Goal: Task Accomplishment & Management: Use online tool/utility

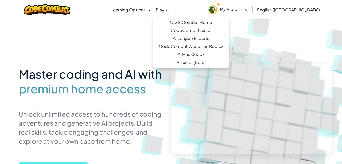
click at [169, 11] on icon at bounding box center [167, 11] width 3 height 2
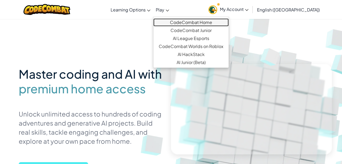
click at [223, 22] on link "CodeCombat Home" at bounding box center [190, 22] width 75 height 8
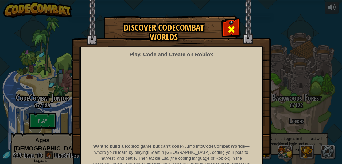
click at [234, 30] on span at bounding box center [231, 29] width 9 height 9
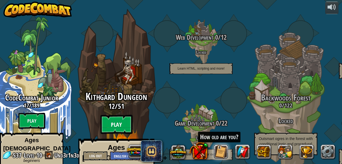
click at [123, 115] on btn "Play" at bounding box center [116, 124] width 32 height 19
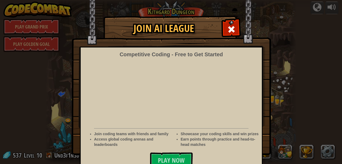
scroll to position [8, 0]
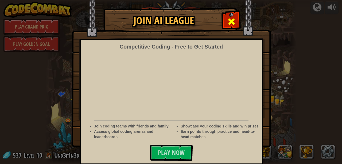
click at [231, 23] on span at bounding box center [231, 21] width 9 height 9
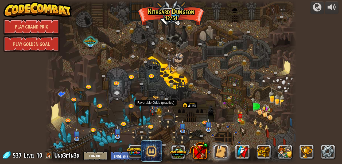
click at [154, 109] on img at bounding box center [152, 109] width 7 height 13
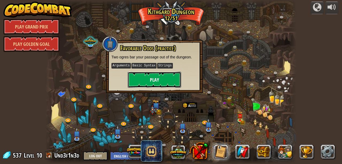
click at [153, 79] on button "Play" at bounding box center [154, 80] width 53 height 16
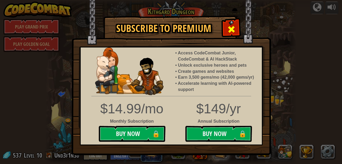
click at [237, 25] on div at bounding box center [231, 28] width 17 height 17
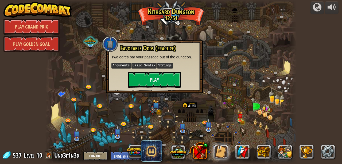
scroll to position [0, 0]
click at [193, 103] on div at bounding box center [190, 111] width 14 height 18
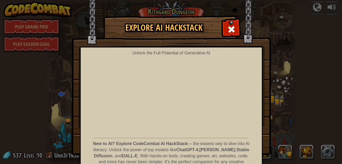
drag, startPoint x: 238, startPoint y: 28, endPoint x: 235, endPoint y: 29, distance: 3.1
click at [237, 28] on div at bounding box center [231, 28] width 17 height 17
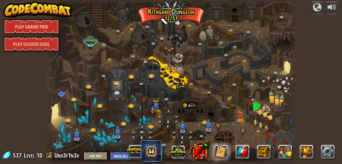
scroll to position [0, 0]
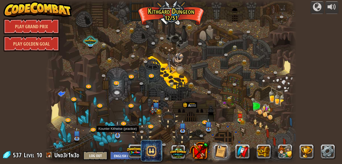
click at [118, 135] on img at bounding box center [117, 129] width 7 height 16
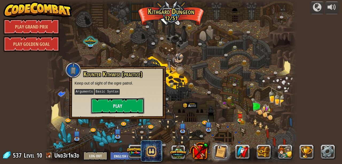
scroll to position [0, 0]
click at [127, 109] on button "Play" at bounding box center [117, 106] width 53 height 16
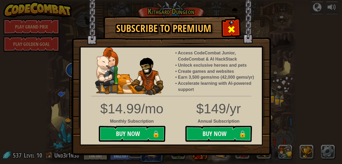
click at [234, 31] on span at bounding box center [231, 29] width 9 height 9
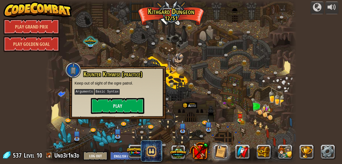
drag, startPoint x: 122, startPoint y: 39, endPoint x: 137, endPoint y: 37, distance: 15.1
click at [123, 39] on div at bounding box center [171, 82] width 252 height 164
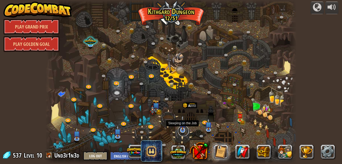
click at [180, 131] on link at bounding box center [183, 131] width 11 height 11
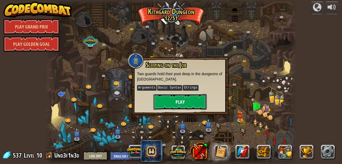
click at [192, 95] on button "Play" at bounding box center [179, 102] width 53 height 16
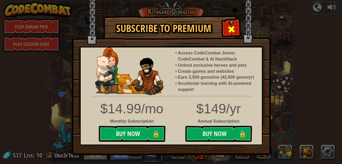
click at [234, 34] on span at bounding box center [231, 29] width 9 height 9
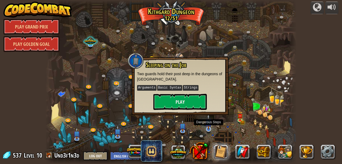
click at [211, 125] on img at bounding box center [208, 122] width 7 height 16
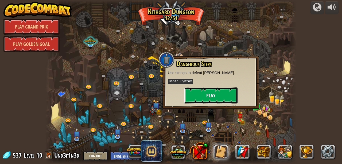
click at [208, 99] on button "Play" at bounding box center [210, 96] width 53 height 16
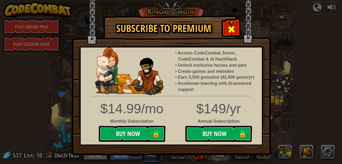
click at [224, 33] on div at bounding box center [231, 28] width 17 height 17
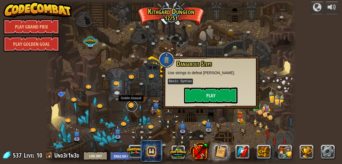
click at [133, 105] on link at bounding box center [132, 106] width 11 height 11
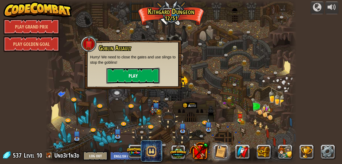
click at [135, 79] on button "Play" at bounding box center [132, 76] width 53 height 16
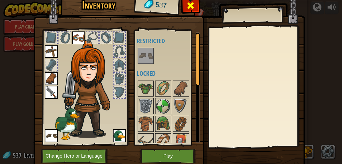
click at [193, 6] on span at bounding box center [190, 5] width 9 height 9
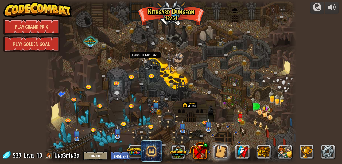
click at [146, 63] on link at bounding box center [147, 63] width 11 height 11
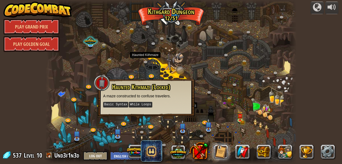
click at [158, 68] on div at bounding box center [171, 82] width 252 height 164
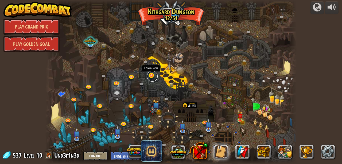
click at [152, 76] on link at bounding box center [152, 76] width 11 height 11
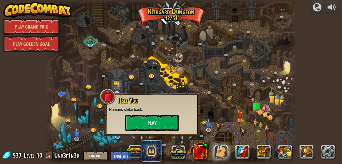
click at [53, 91] on div at bounding box center [48, 82] width 7 height 164
click at [224, 74] on div at bounding box center [171, 82] width 252 height 164
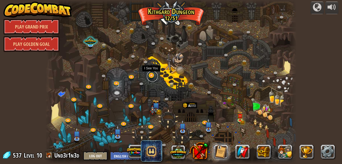
click at [153, 75] on link at bounding box center [152, 76] width 11 height 11
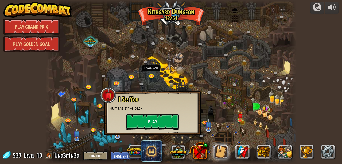
click at [156, 121] on button "Play" at bounding box center [152, 122] width 53 height 16
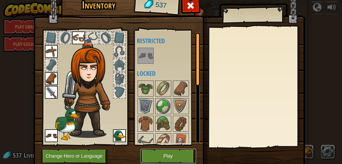
click at [162, 153] on button "Play" at bounding box center [168, 156] width 56 height 15
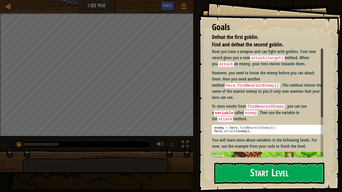
click at [272, 164] on button "Start Level" at bounding box center [269, 173] width 110 height 21
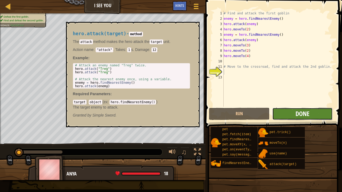
click at [300, 114] on span "Done" at bounding box center [303, 114] width 14 height 9
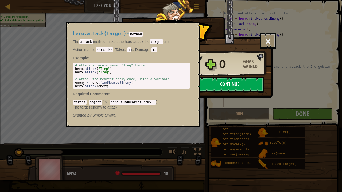
click at [233, 80] on button "Continue" at bounding box center [229, 85] width 69 height 16
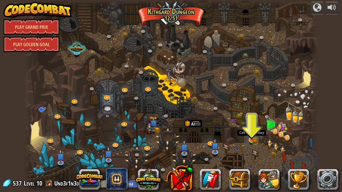
click at [252, 139] on img at bounding box center [251, 133] width 7 height 16
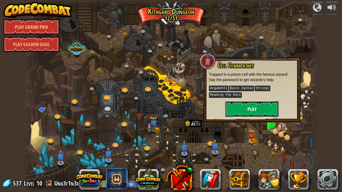
click at [250, 111] on button "Play" at bounding box center [251, 109] width 53 height 16
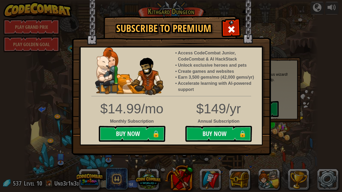
click at [233, 31] on span at bounding box center [231, 29] width 9 height 9
